Goal: Information Seeking & Learning: Learn about a topic

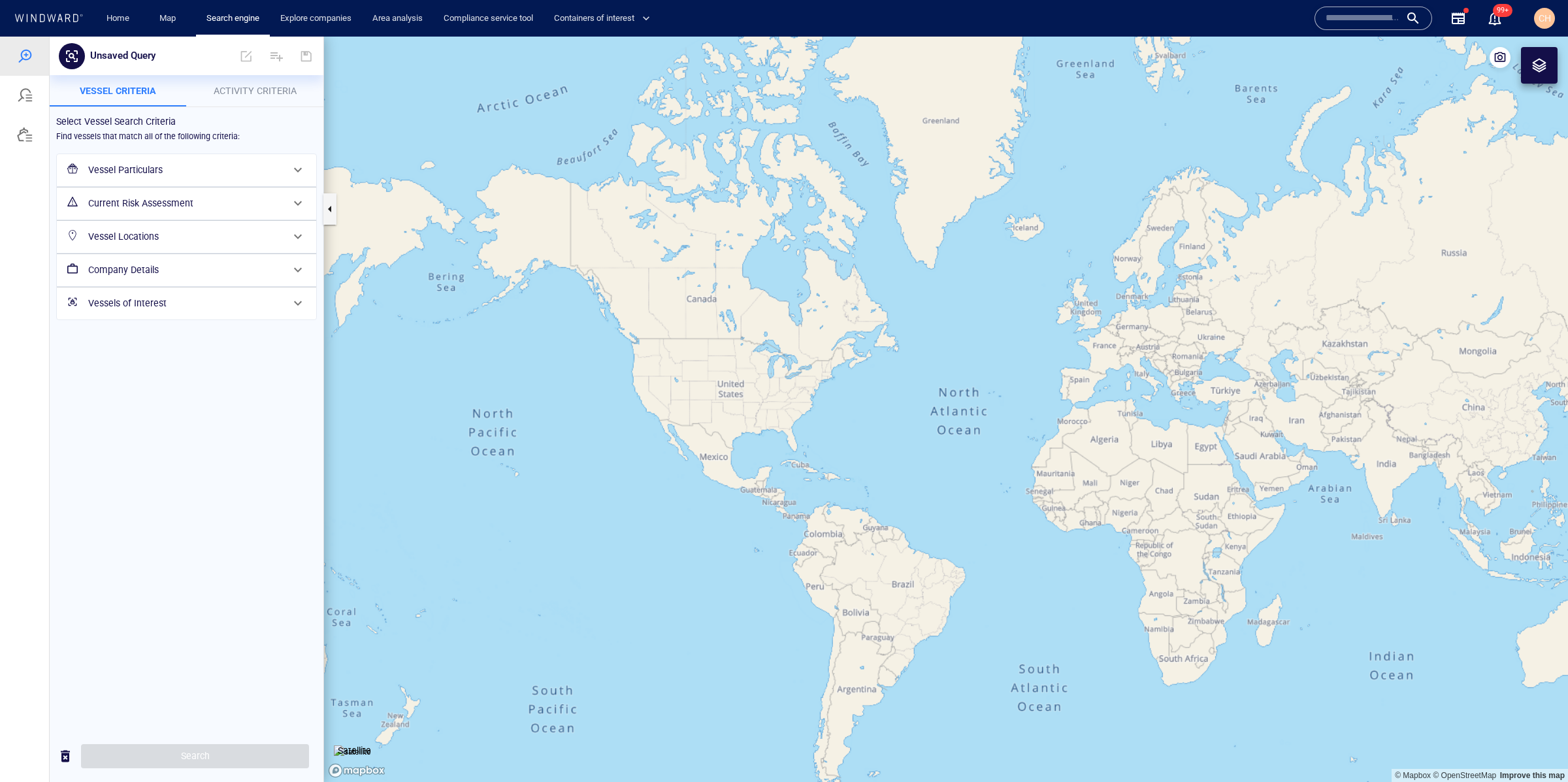
click at [1339, 14] on input "text" at bounding box center [1363, 18] width 75 height 20
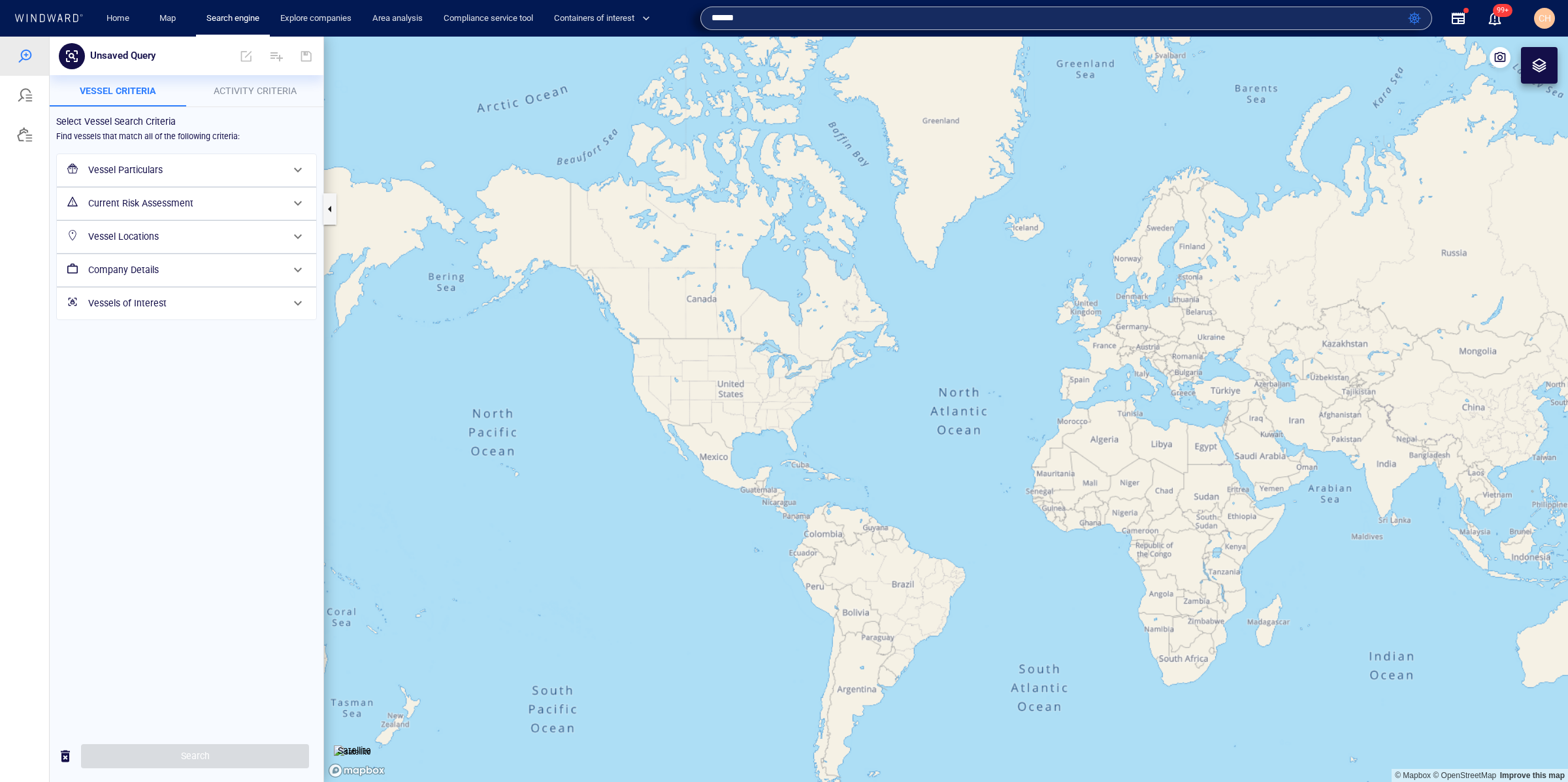
type input "******"
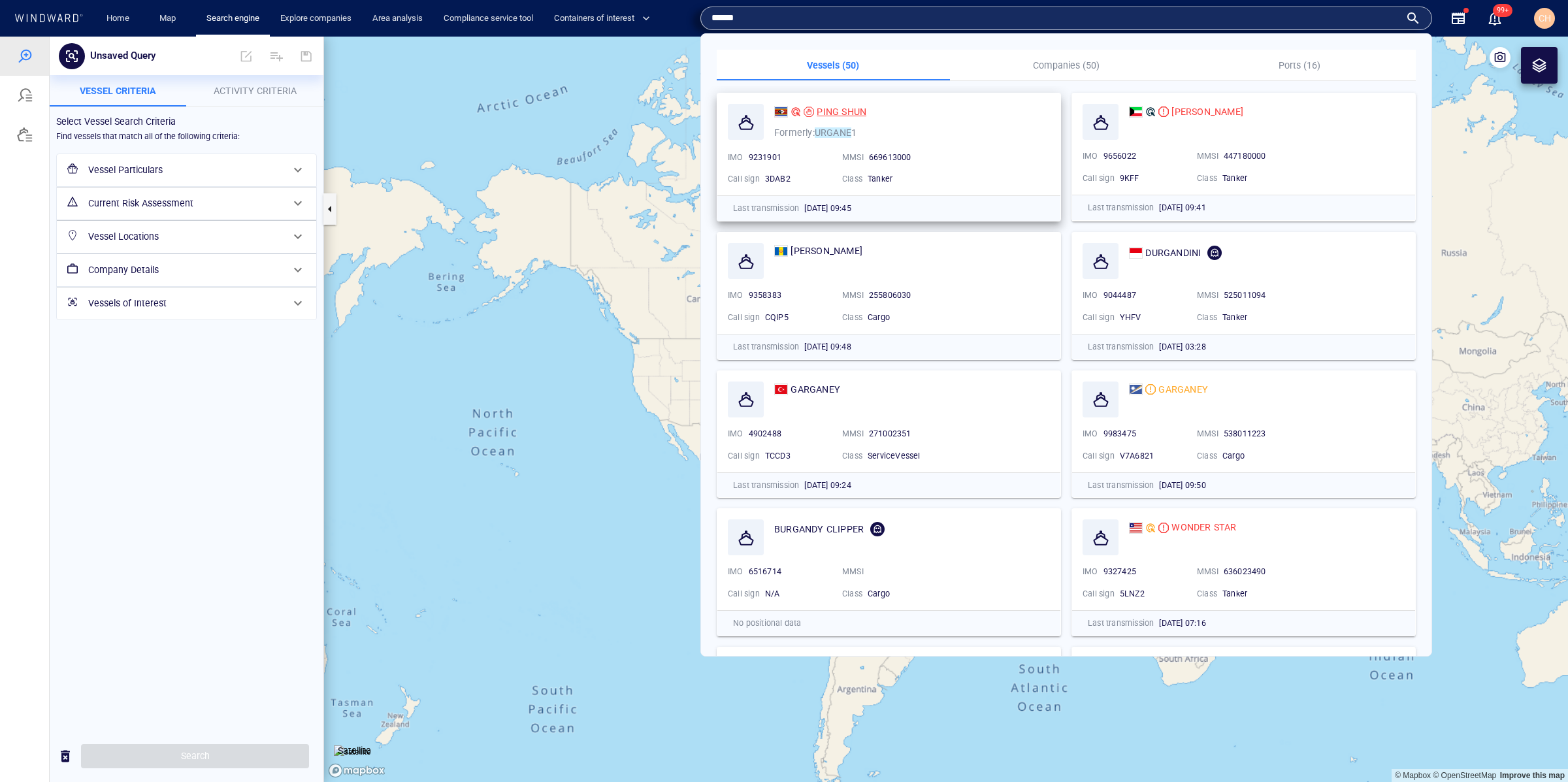
click at [828, 112] on span "PING SHUN" at bounding box center [842, 112] width 50 height 10
